Goal: Information Seeking & Learning: Get advice/opinions

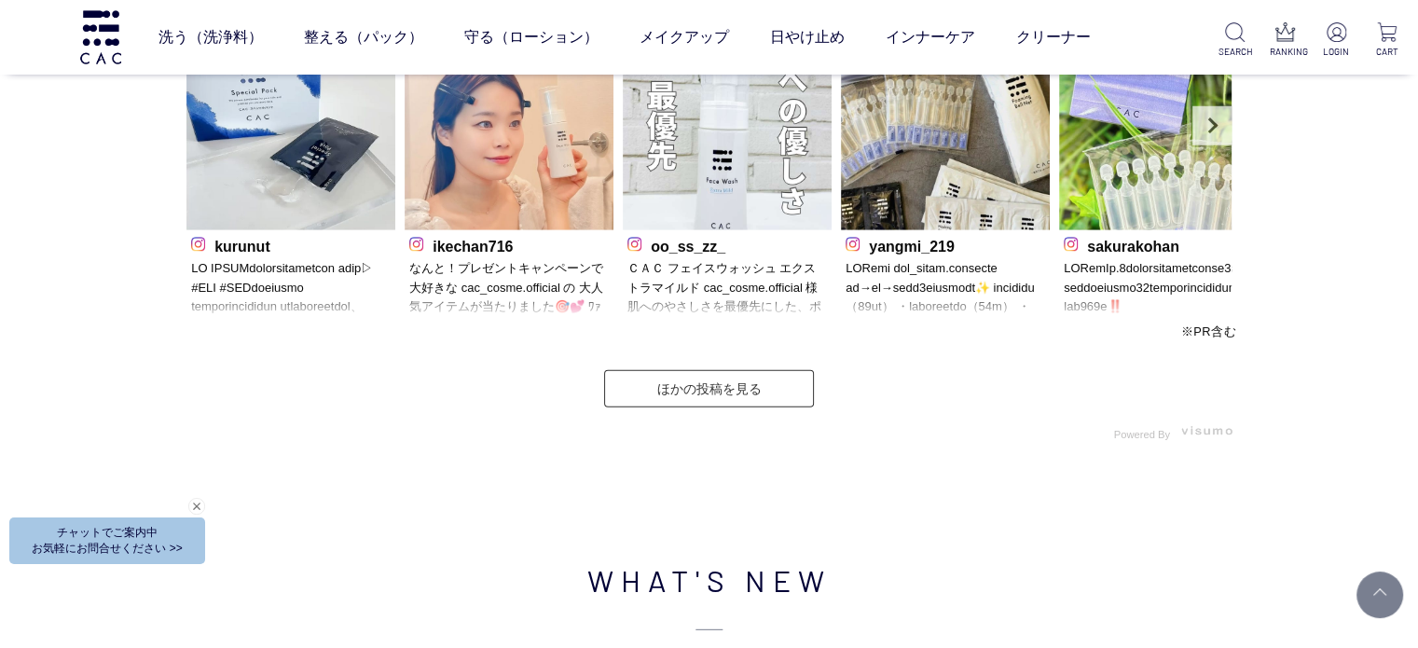
scroll to position [5221, 0]
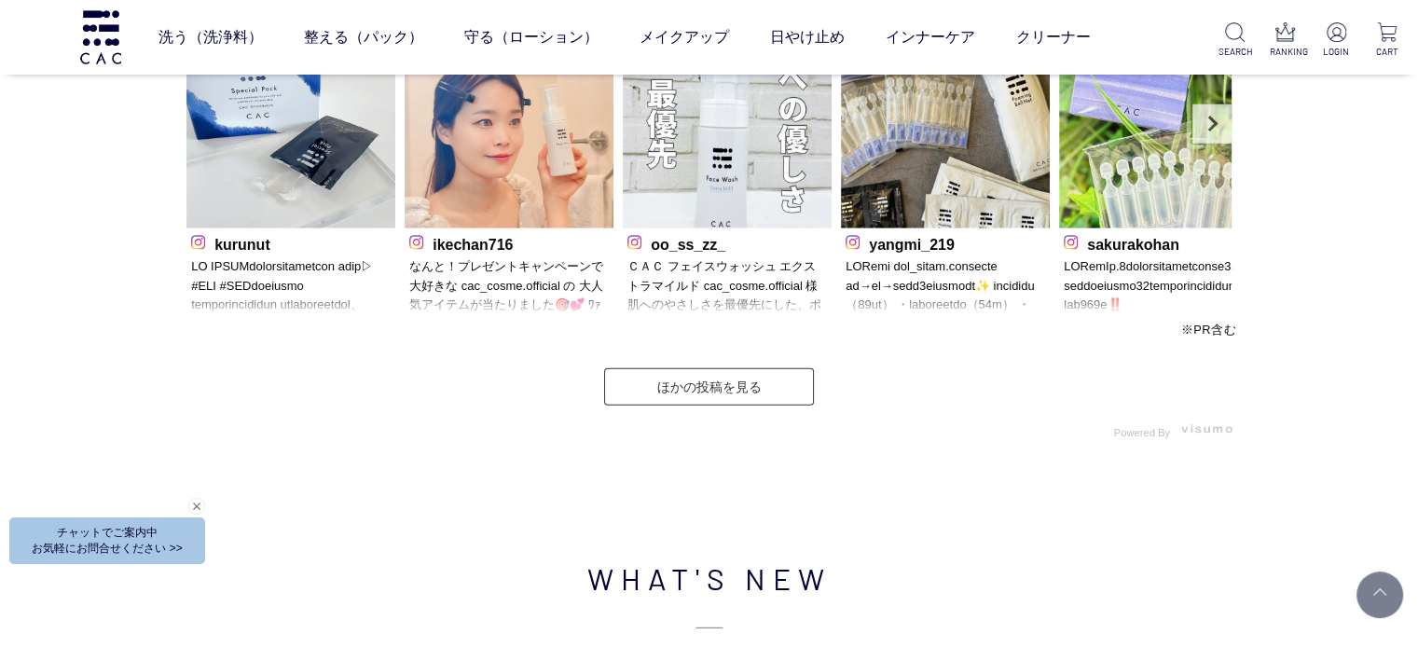
drag, startPoint x: 1246, startPoint y: 411, endPoint x: 1175, endPoint y: 432, distance: 73.8
drag, startPoint x: 1175, startPoint y: 432, endPoint x: 1261, endPoint y: 427, distance: 85.9
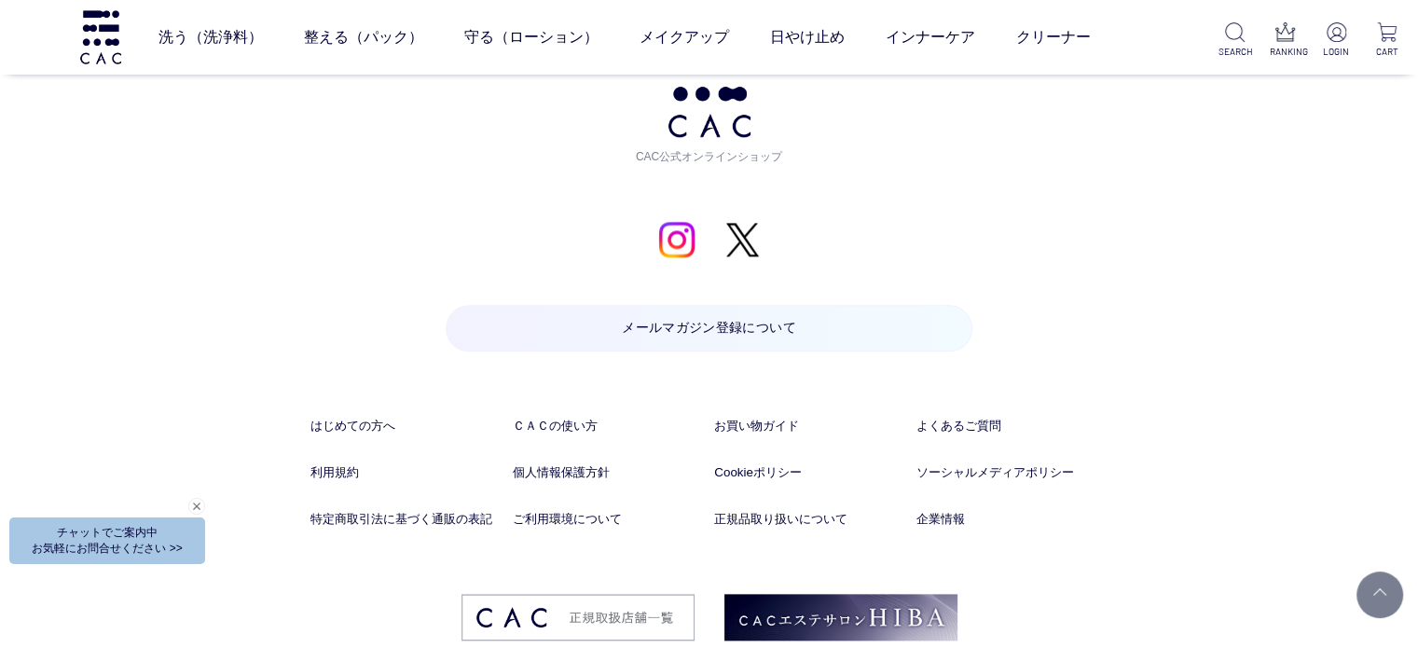
scroll to position [9262, 0]
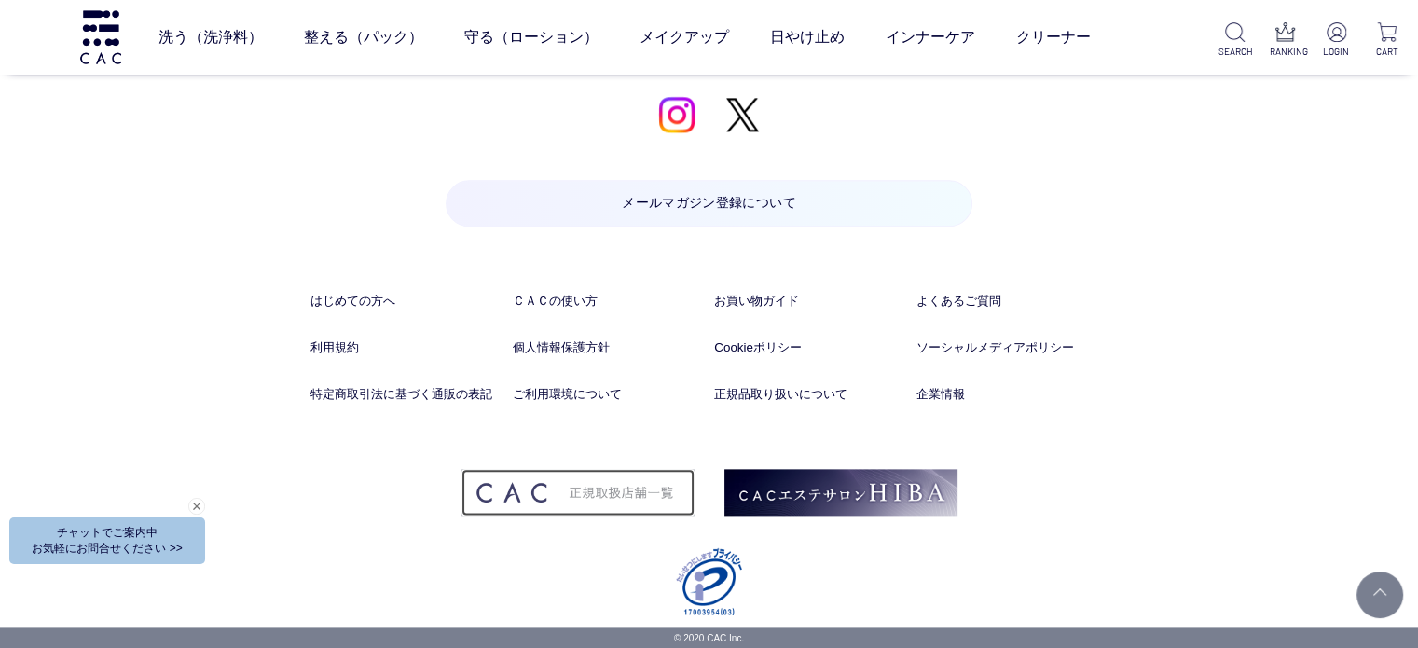
click at [673, 485] on img at bounding box center [578, 492] width 233 height 47
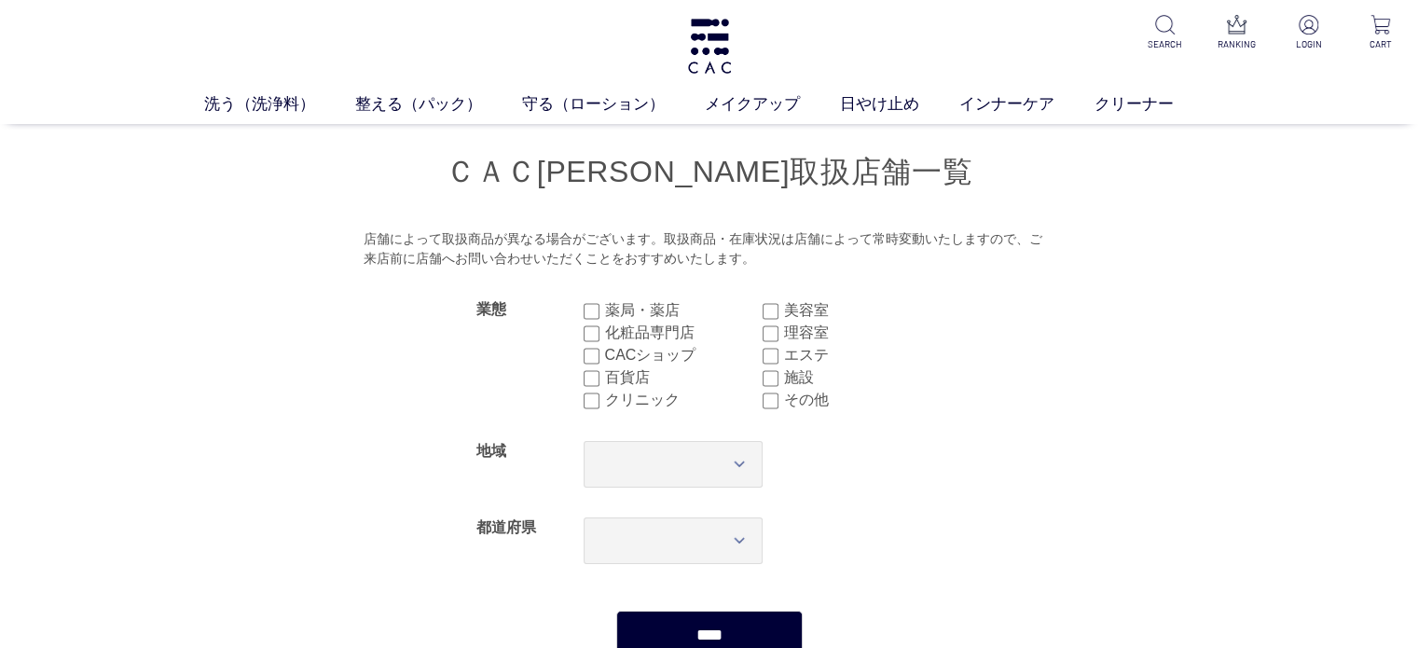
click at [606, 350] on label "CACショップ" at bounding box center [684, 355] width 158 height 22
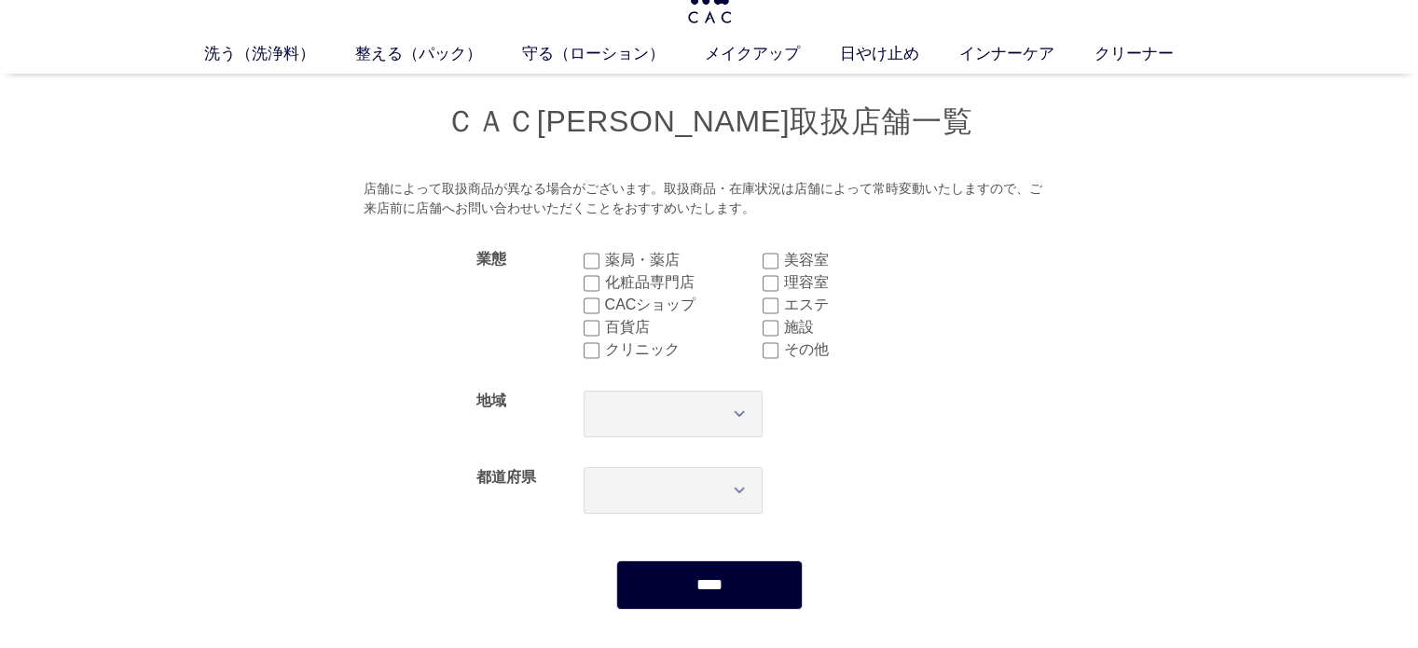
scroll to position [93, 0]
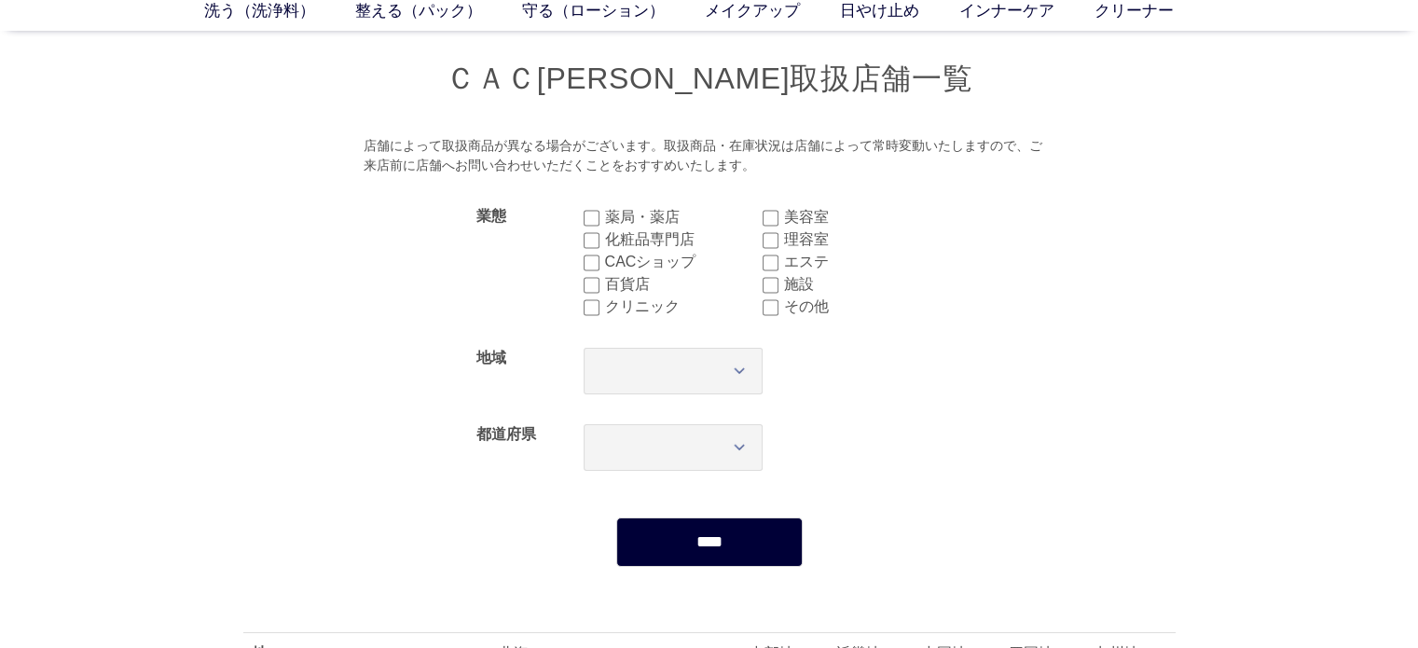
click at [650, 524] on input "****" at bounding box center [709, 541] width 186 height 49
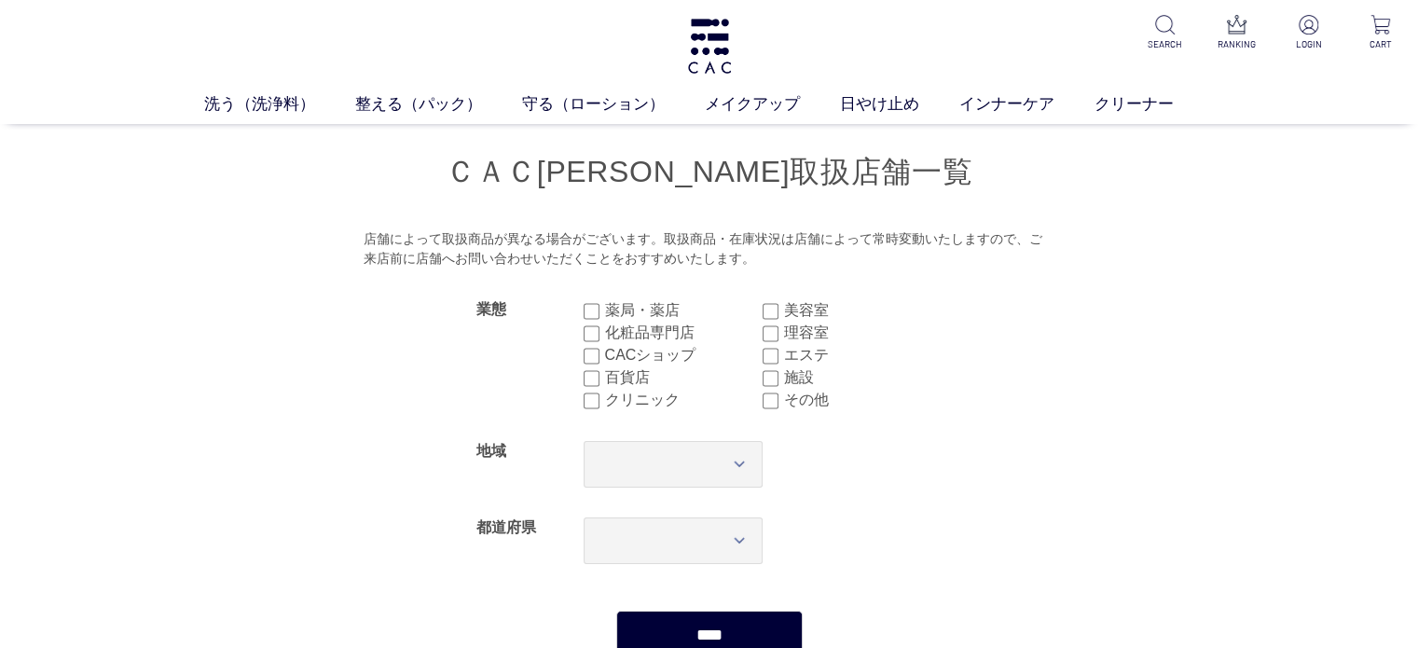
click at [645, 357] on label "CACショップ" at bounding box center [684, 355] width 158 height 22
click at [718, 616] on input "****" at bounding box center [709, 635] width 186 height 49
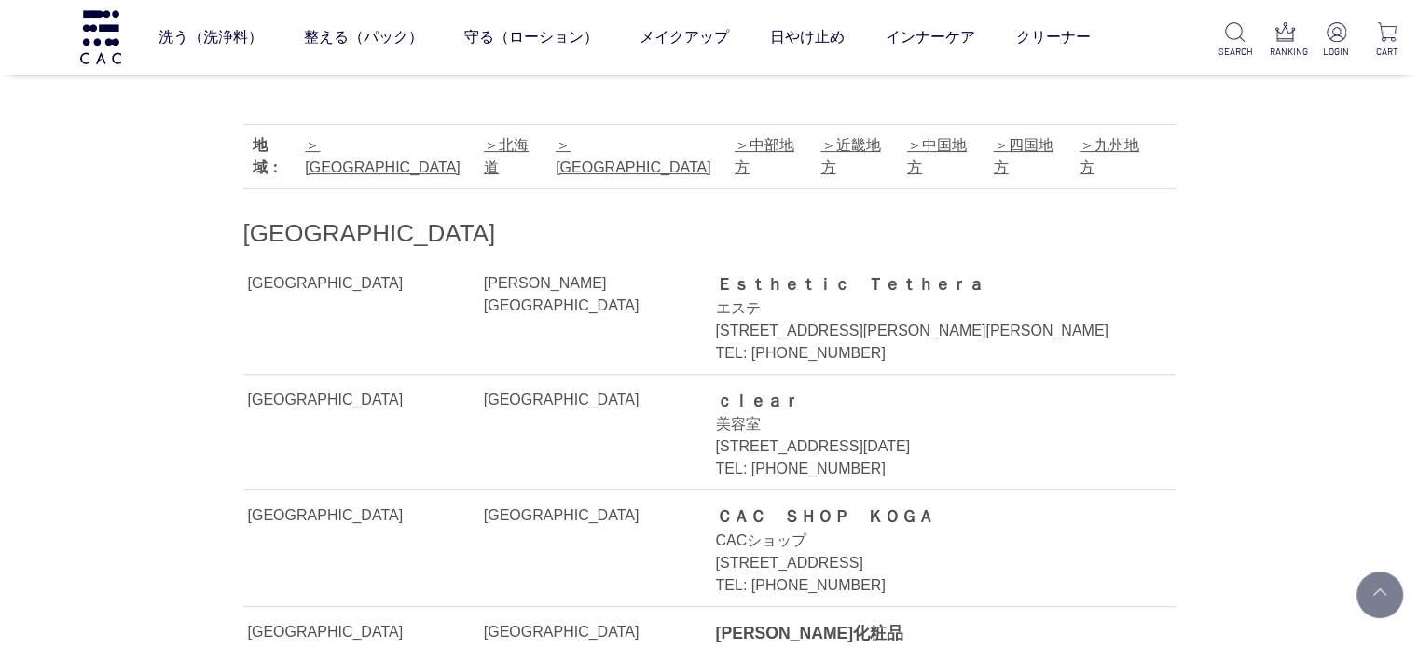
scroll to position [466, 0]
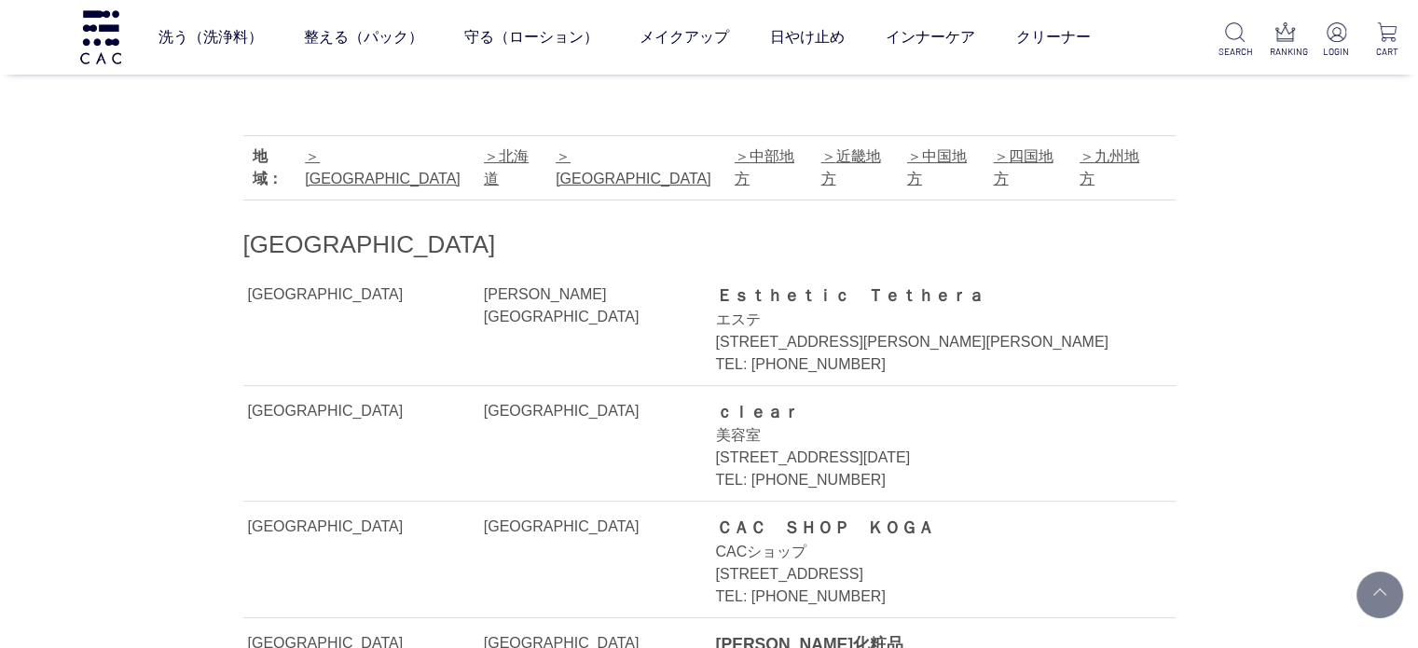
click at [75, 48] on div "洗う（洗浄料） 液体洗浄料 パウダー洗浄料 泡洗顔料 グッズ 整える（パック） フェイスパック ヘアパック 守る（ローション） 保湿化粧水 柔軟化粧水 美容液…" at bounding box center [567, 37] width 1135 height 75
click at [116, 51] on img at bounding box center [100, 36] width 47 height 53
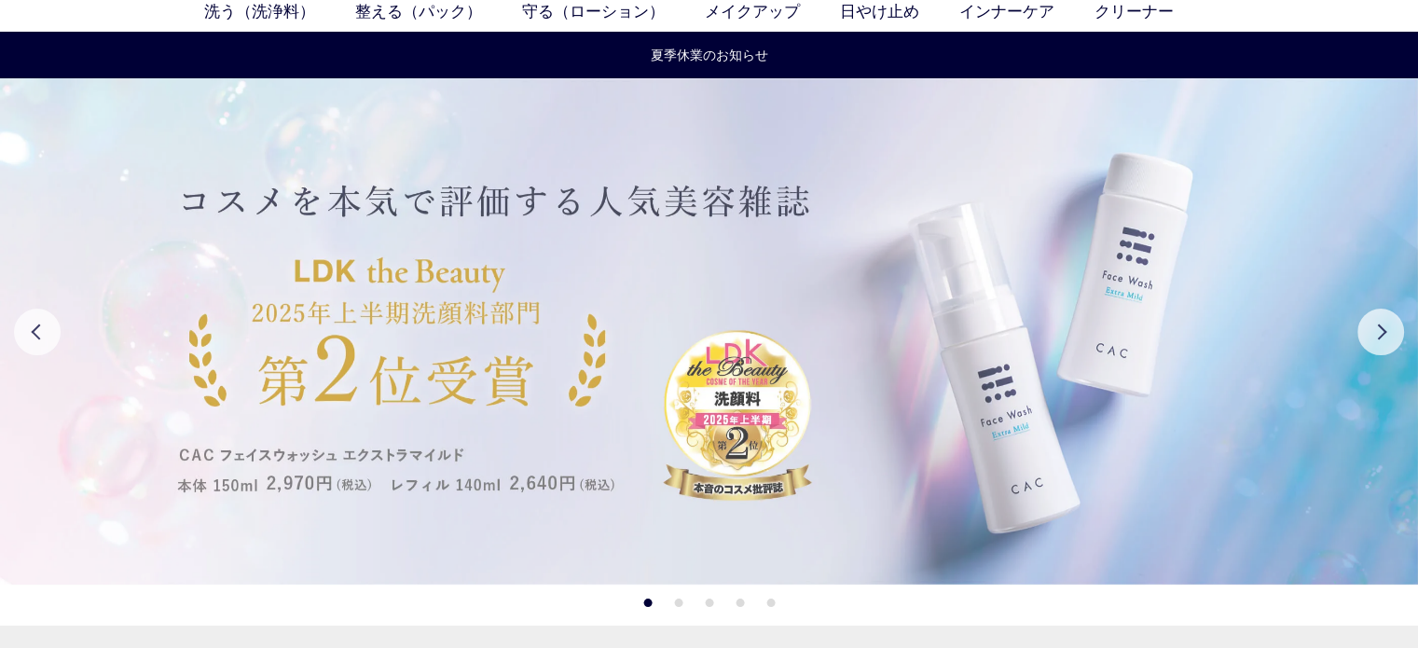
scroll to position [93, 0]
click at [1056, 379] on img at bounding box center [709, 330] width 1418 height 506
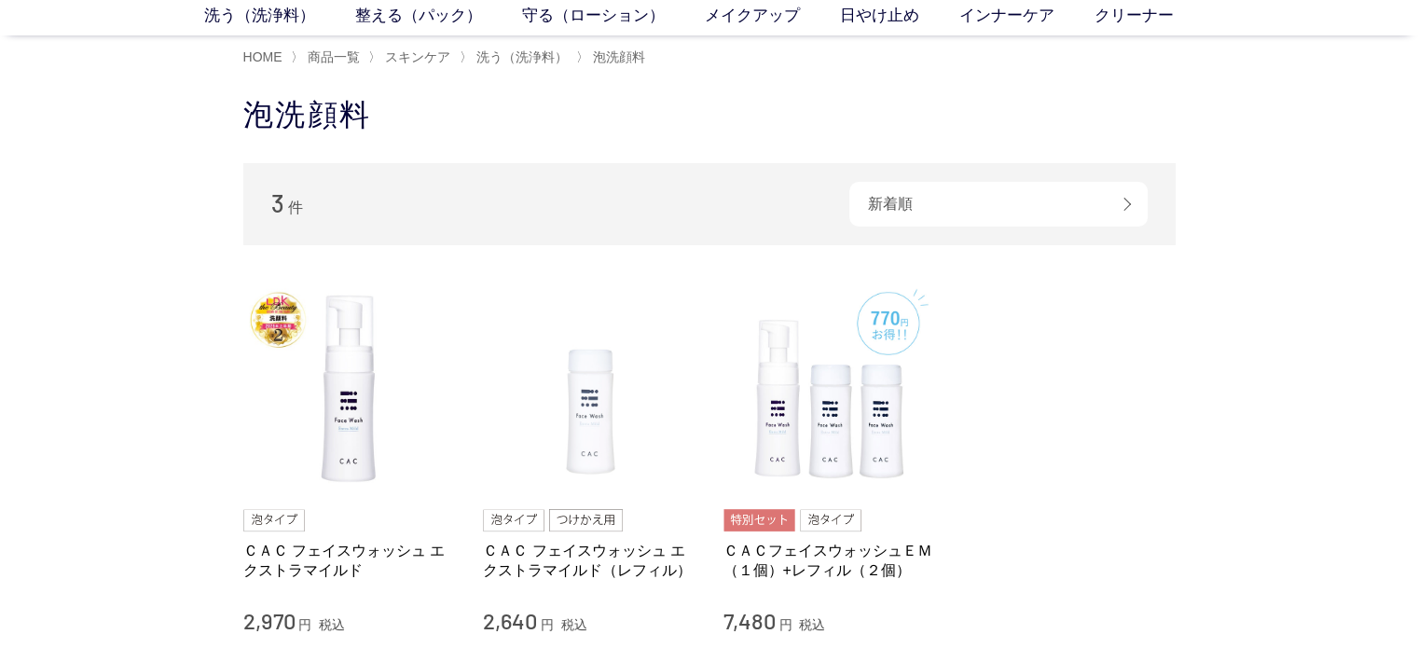
scroll to position [93, 0]
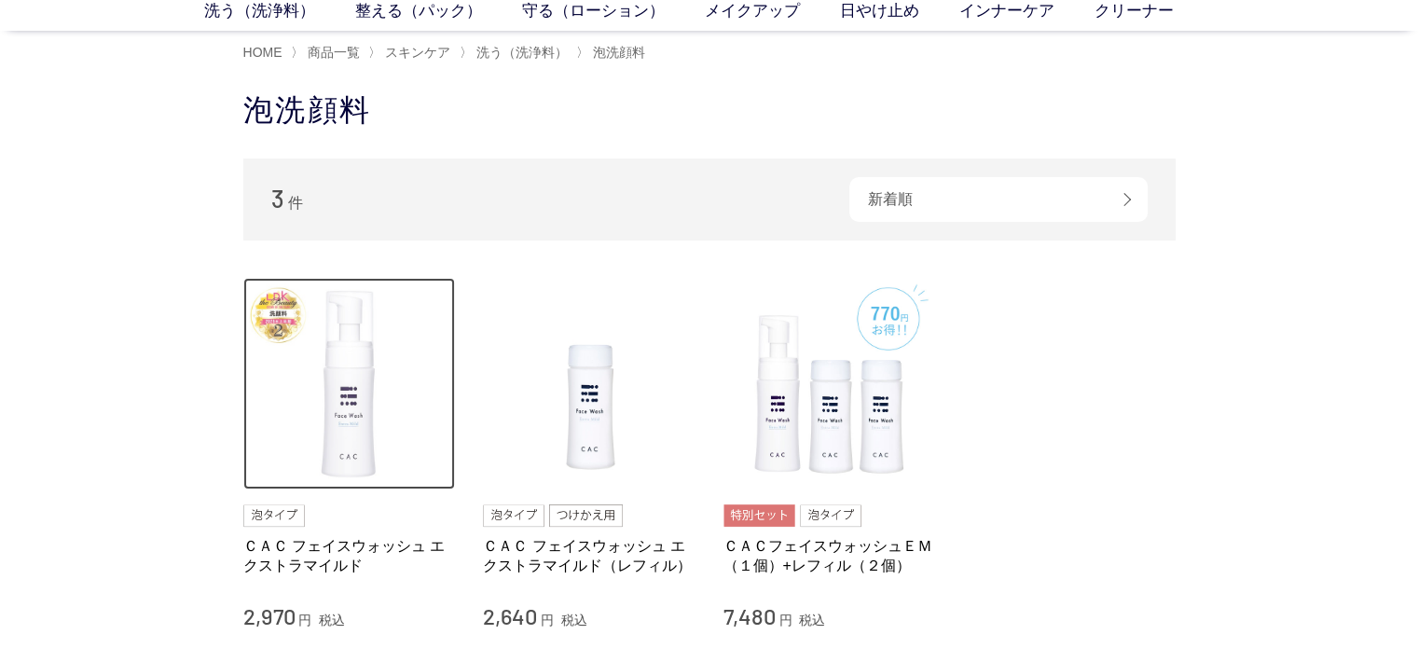
click at [287, 339] on img at bounding box center [349, 384] width 213 height 213
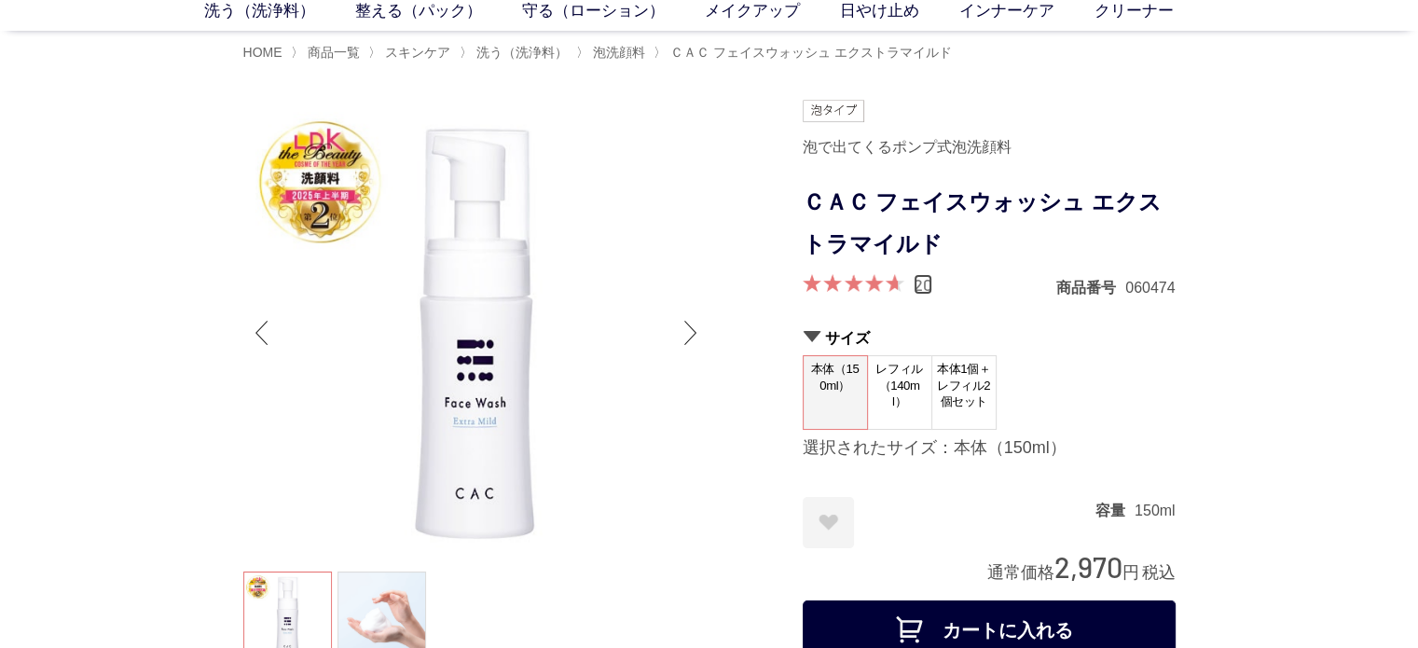
click at [917, 288] on link "20" at bounding box center [923, 284] width 19 height 21
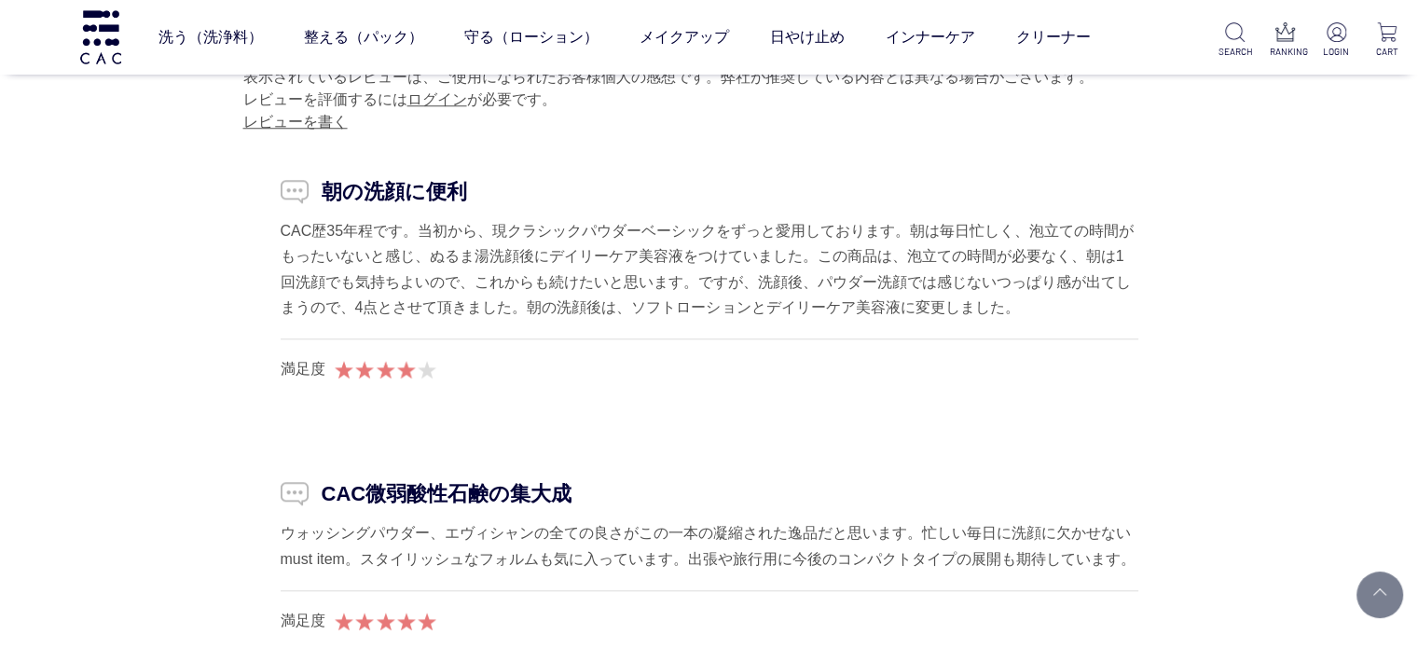
scroll to position [15863, 0]
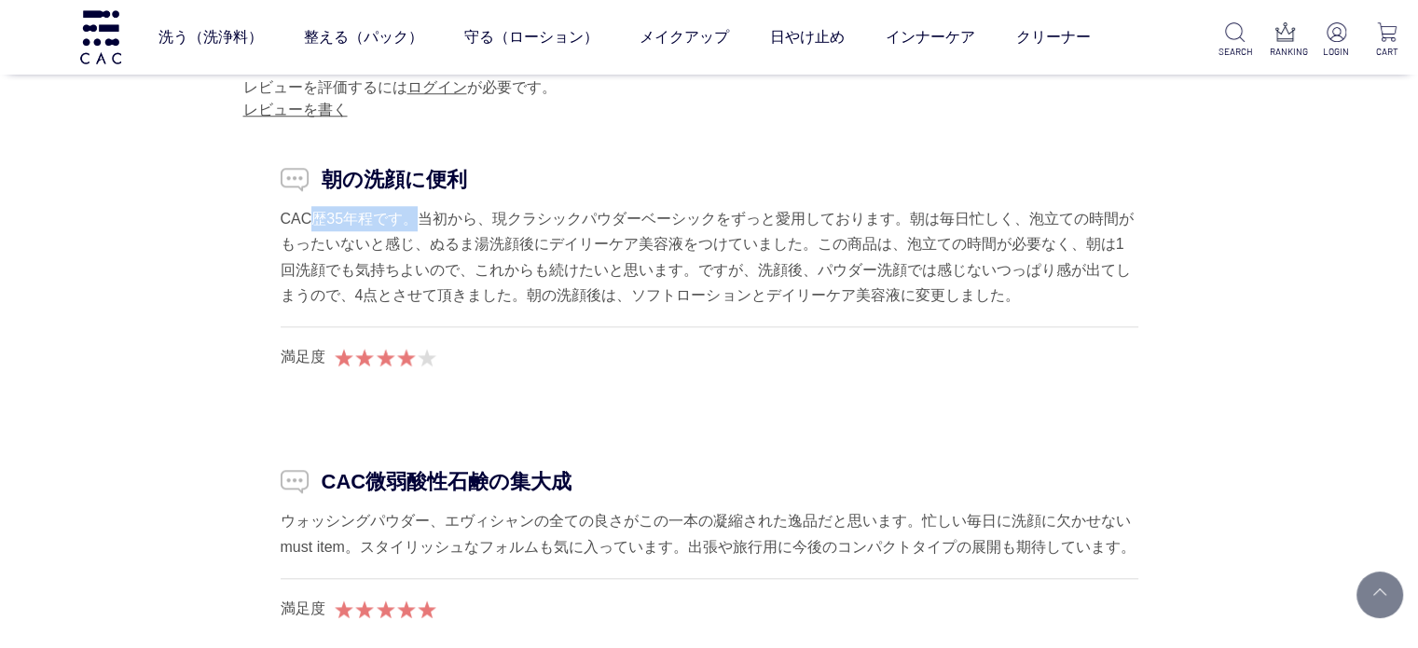
drag, startPoint x: 280, startPoint y: 188, endPoint x: 396, endPoint y: 220, distance: 120.8
click at [365, 206] on div "CAC歴35年程です。当初から、現クラシックパウダーベーシックをずっと愛用しております。朝は毎日忙しく、泡立ての時間がもったいないと感じ、ぬるま湯洗顔後にデイ…" at bounding box center [710, 257] width 858 height 102
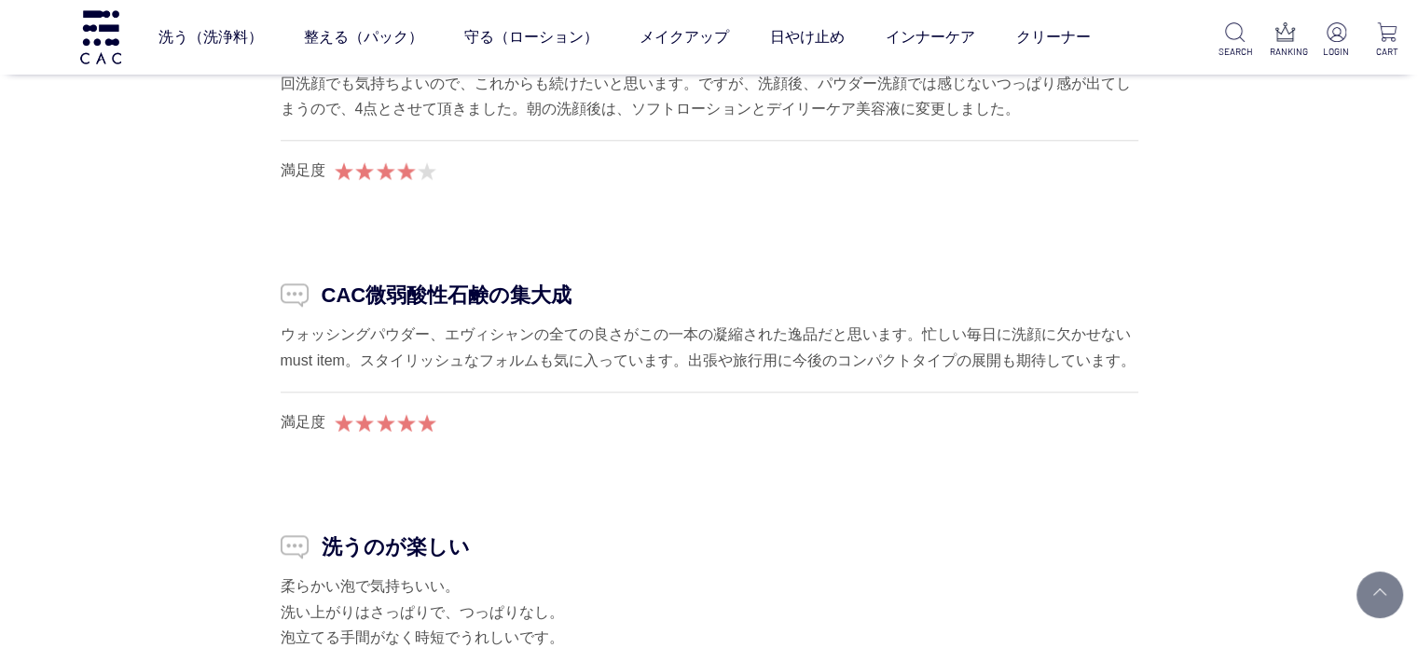
click at [1082, 411] on div "満足度" at bounding box center [710, 422] width 858 height 22
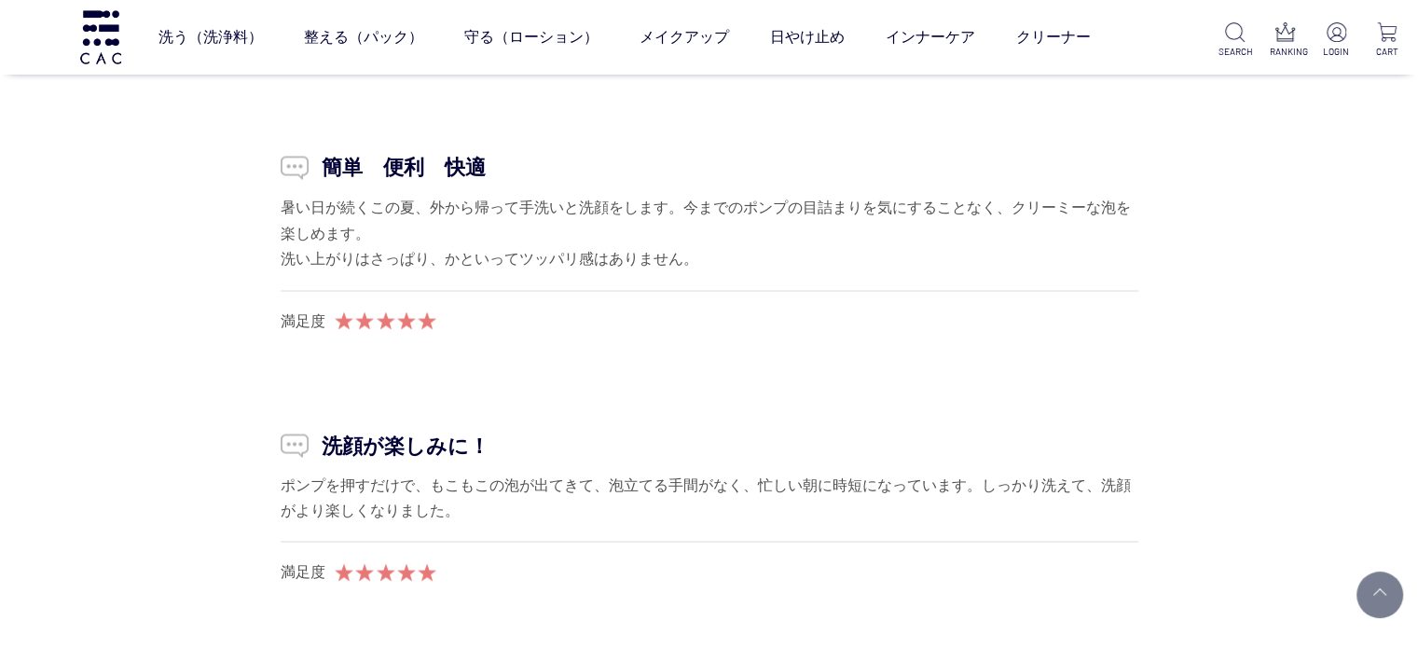
scroll to position [17541, 0]
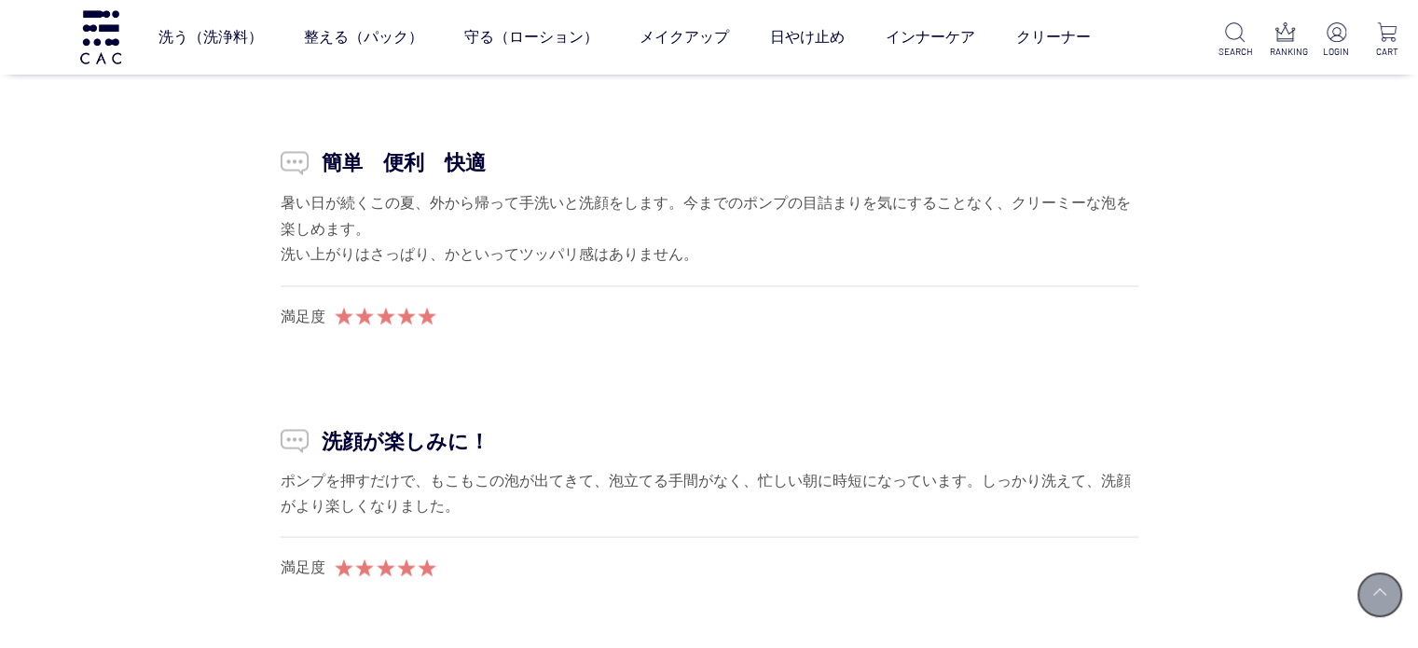
click at [1370, 581] on link at bounding box center [1380, 595] width 47 height 47
